Goal: Find contact information: Find contact information

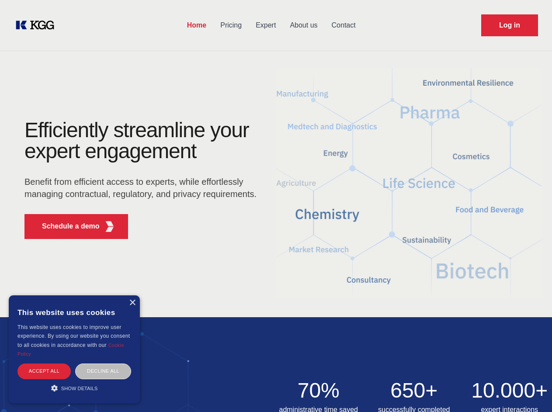
click at [276, 206] on div "Efficiently streamline your expert engagement Benefit from efficient access to …" at bounding box center [143, 183] width 266 height 126
click at [66, 226] on p "Schedule a demo" at bounding box center [71, 226] width 58 height 10
click at [132, 303] on div "× This website uses cookies This website uses cookies to improve user experienc…" at bounding box center [74, 350] width 131 height 108
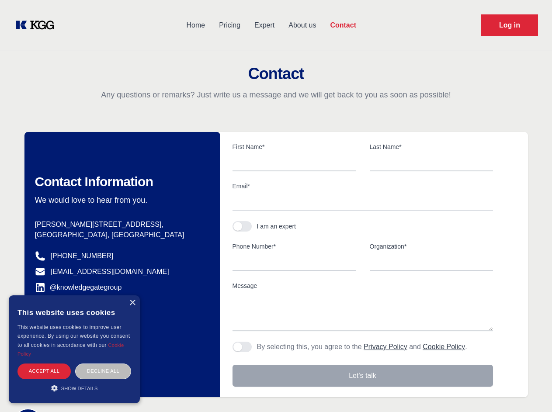
click at [44, 371] on div "Accept all" at bounding box center [43, 371] width 53 height 15
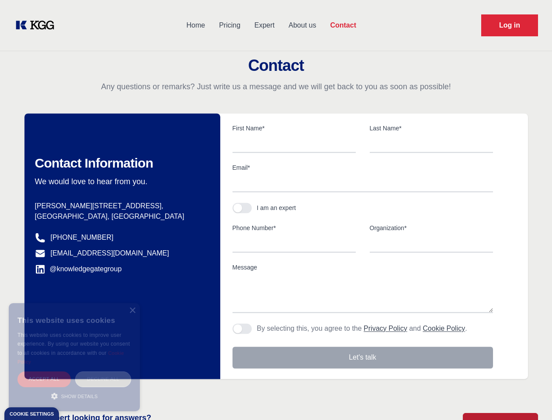
click at [103, 371] on div "Decline all" at bounding box center [103, 378] width 56 height 15
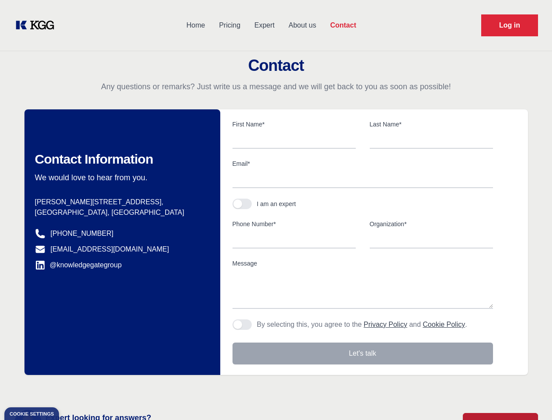
click at [74, 388] on main "Contact Any questions or remarks? Just write us a message and we will get back …" at bounding box center [276, 227] width 552 height 455
